Goal: Task Accomplishment & Management: Manage account settings

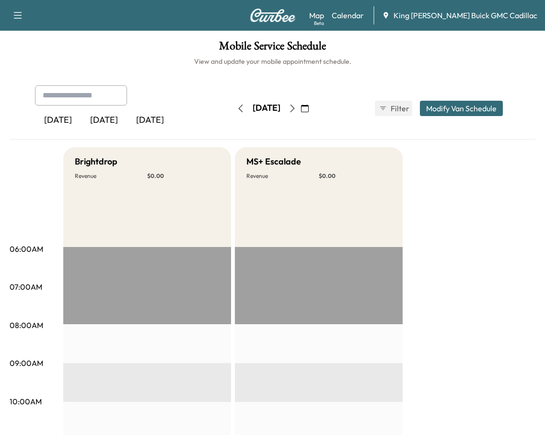
click at [233, 110] on button "button" at bounding box center [241, 108] width 16 height 15
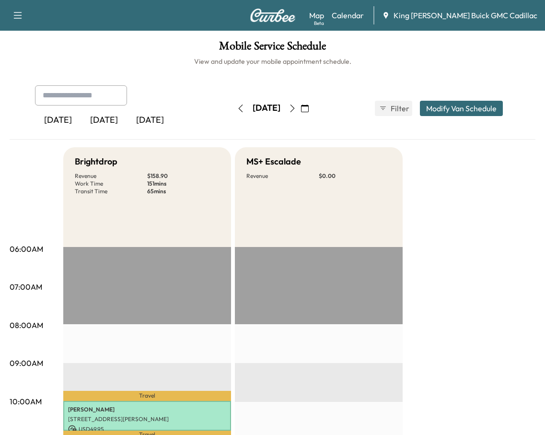
click at [237, 107] on icon "button" at bounding box center [241, 109] width 8 height 8
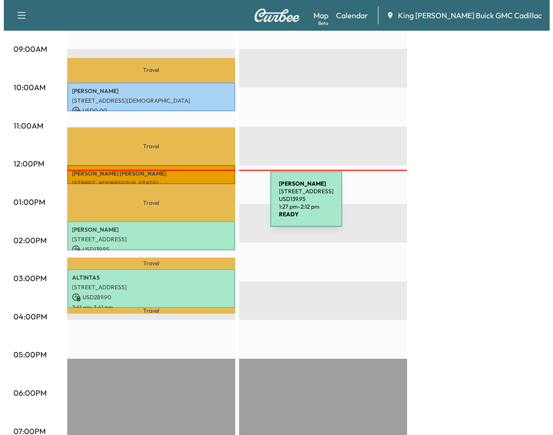
scroll to position [336, 0]
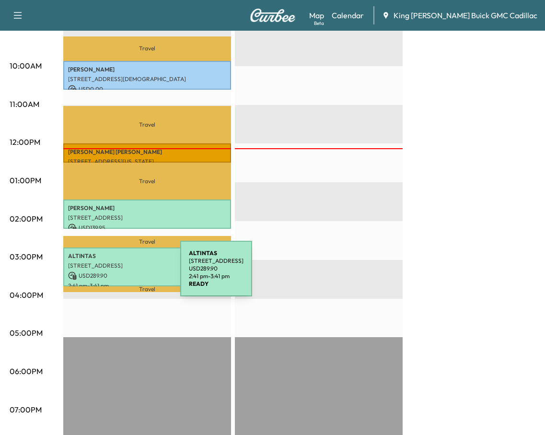
click at [108, 272] on p "USD 289.90" at bounding box center [147, 276] width 158 height 9
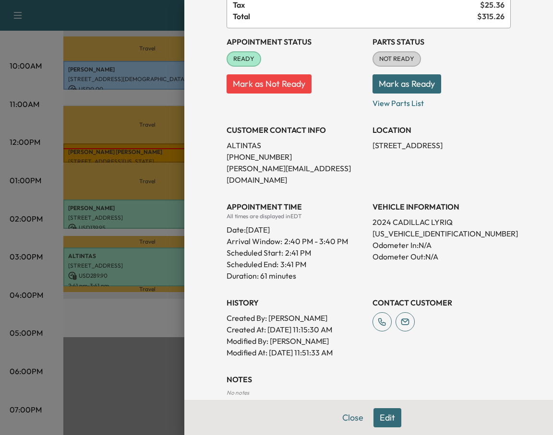
click at [373, 416] on button "Edit" at bounding box center [387, 417] width 28 height 19
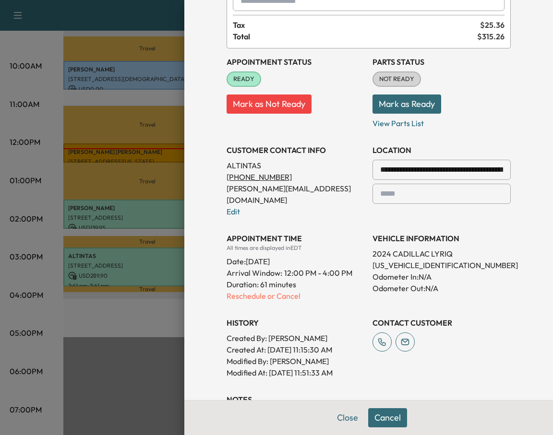
scroll to position [116, 0]
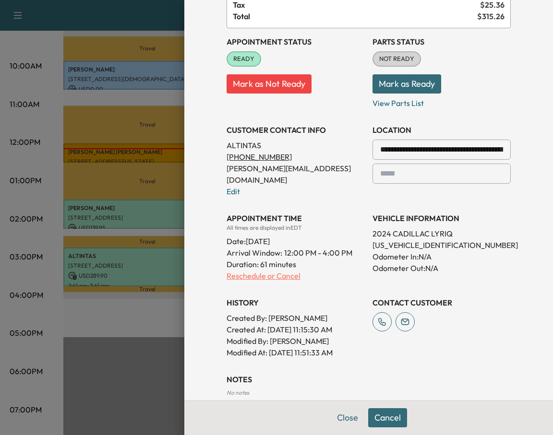
click at [252, 270] on p "Reschedule or Cancel" at bounding box center [295, 276] width 138 height 12
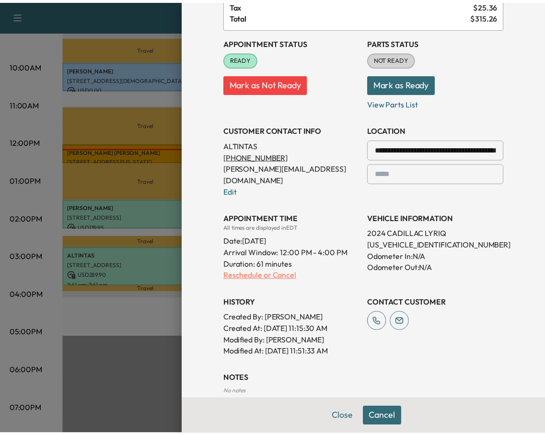
scroll to position [0, 0]
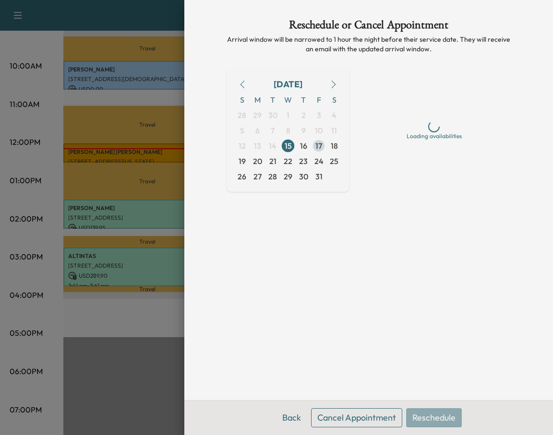
click at [320, 145] on span "17" at bounding box center [318, 146] width 7 height 12
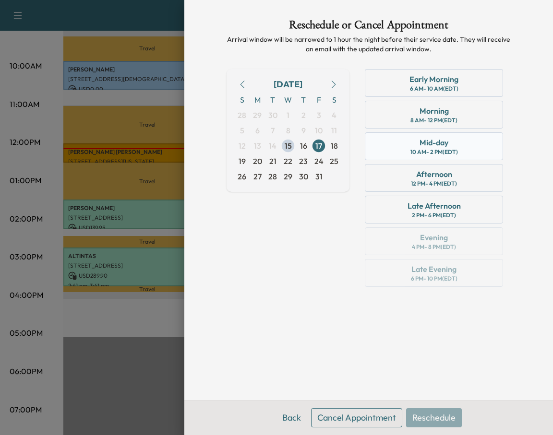
click at [416, 149] on div "10 AM - 2 PM (EDT)" at bounding box center [433, 152] width 47 height 8
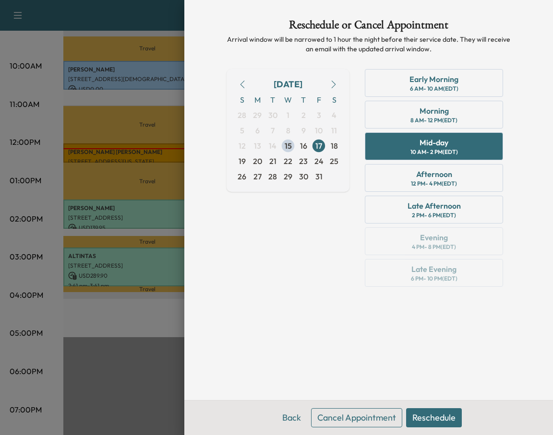
click at [432, 413] on button "Reschedule" at bounding box center [434, 417] width 56 height 19
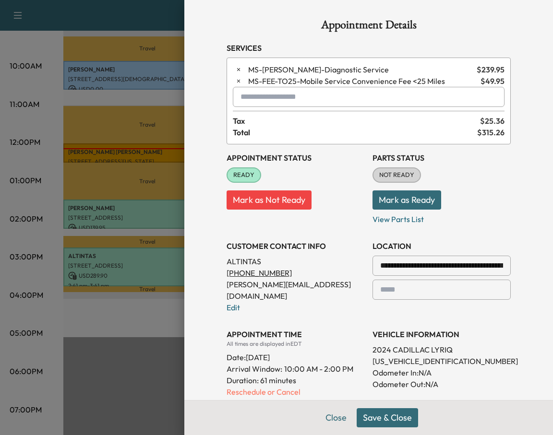
click at [365, 411] on button "Save & Close" at bounding box center [386, 417] width 61 height 19
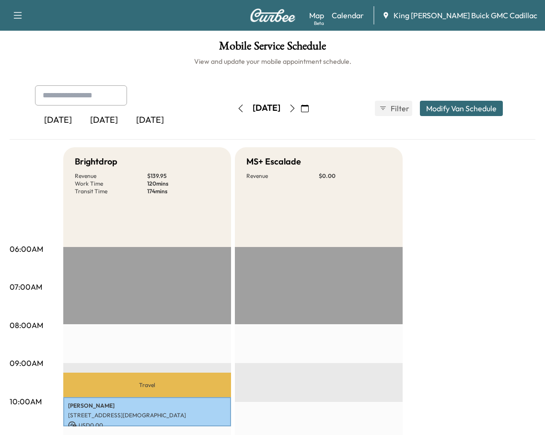
click at [296, 111] on icon "button" at bounding box center [293, 109] width 8 height 8
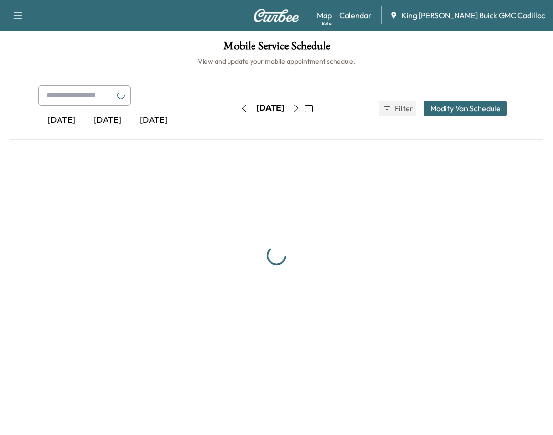
click at [300, 111] on icon "button" at bounding box center [296, 109] width 8 height 8
